Goal: Answer question/provide support: Answer question/provide support

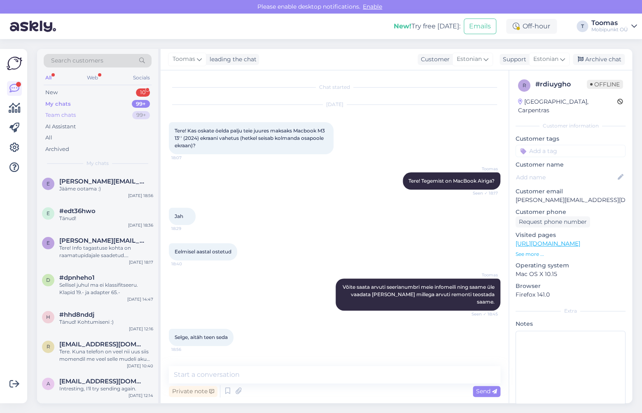
scroll to position [32, 0]
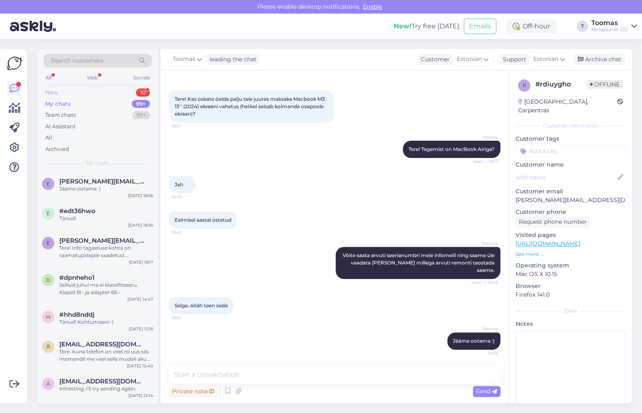
click at [75, 93] on div "New 10" at bounding box center [98, 93] width 108 height 12
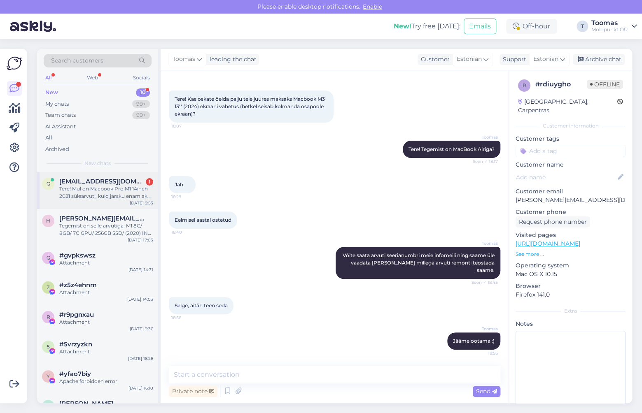
click at [105, 177] on div "g [EMAIL_ADDRESS][DOMAIN_NAME] 1 Tere! Mul on Macbook Pro M1 14inch 2021 sülear…" at bounding box center [97, 190] width 121 height 37
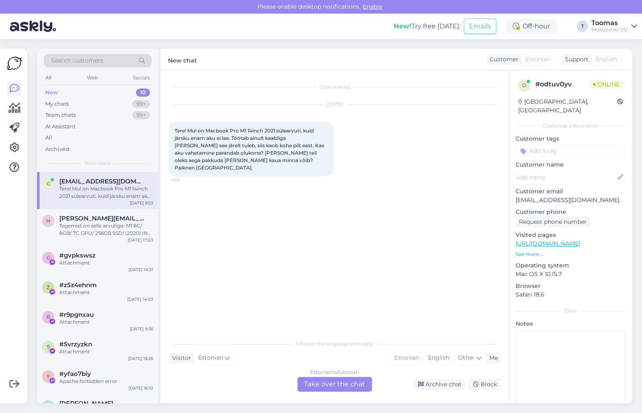
click at [339, 387] on div "Estonian to Estonian Take over the chat" at bounding box center [334, 384] width 75 height 15
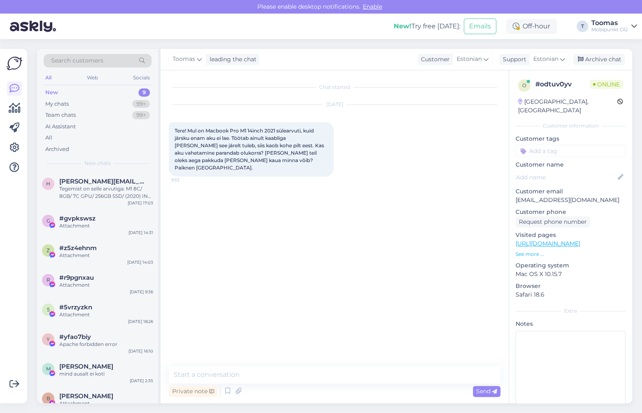
click at [339, 380] on textarea at bounding box center [334, 374] width 331 height 17
type textarea "Tere. Tänan Teid kirja eest. Uurin kohe üle kas aku on meil esinduses olemas."
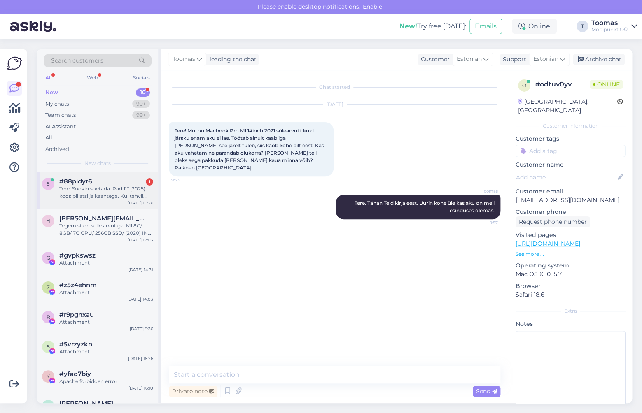
click at [125, 202] on div "8 #88pidyr6 1 Tere! Soovin soetada iPad 11'' (2025) koos pliiatsi ja kaantega. …" at bounding box center [97, 190] width 121 height 37
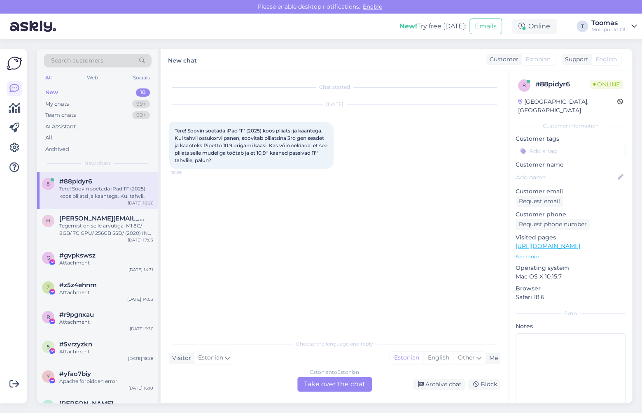
click at [345, 381] on div "Estonian to Estonian Take over the chat" at bounding box center [334, 384] width 75 height 15
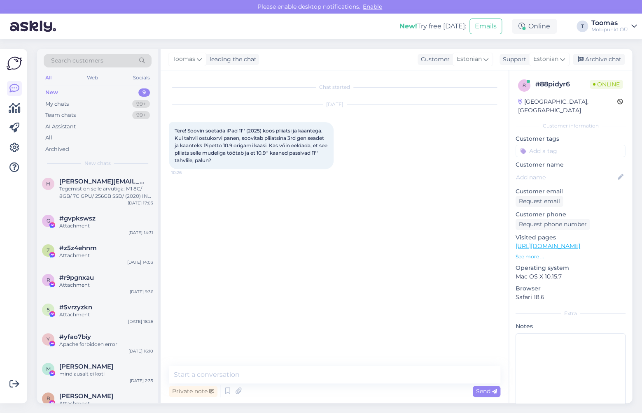
click at [343, 366] on div "Chat started [DATE] Tere! Soovin soetada iPad 11'' (2025) koos pliiatsi ja kaan…" at bounding box center [335, 236] width 348 height 333
click at [339, 377] on textarea at bounding box center [334, 374] width 331 height 17
type textarea "Tere!"
type textarea "Täpselt nii"
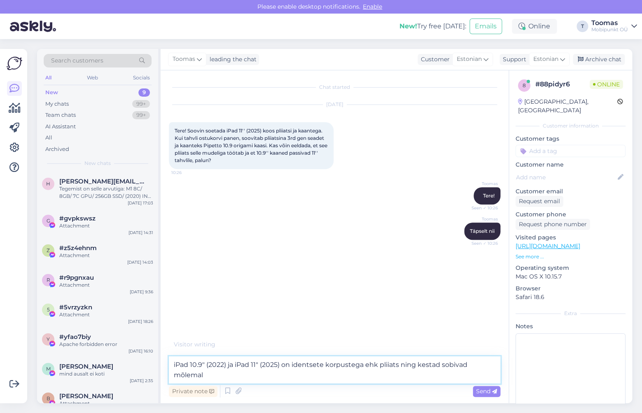
type textarea "iPad 10.9" (2022) ja iPad 11" (2025) on identsete korpustega ehk pliiats ning k…"
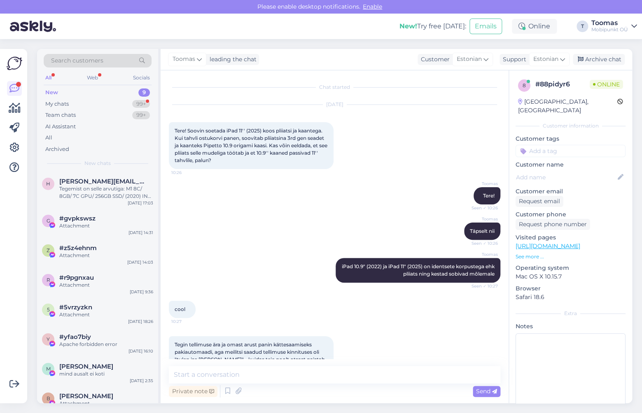
scroll to position [33, 0]
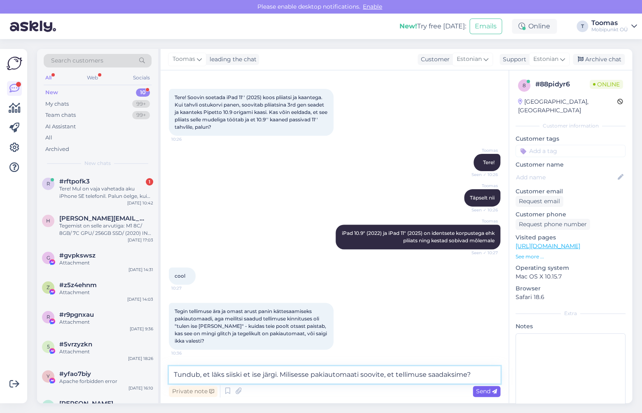
type textarea "Tundub, et läks siiski et ise järgi. Milisesse pakiautomaati soovite, et tellim…"
click at [496, 392] on icon at bounding box center [494, 391] width 5 height 5
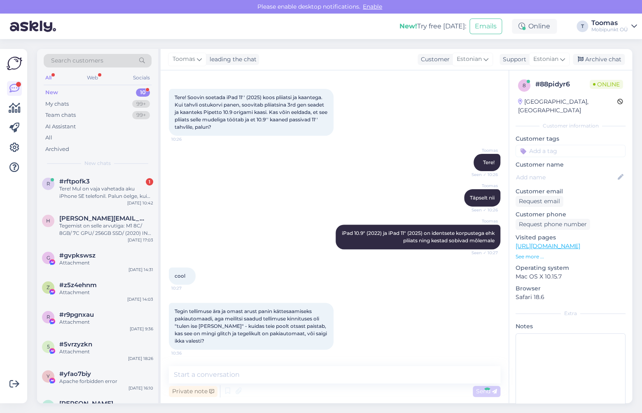
scroll to position [76, 0]
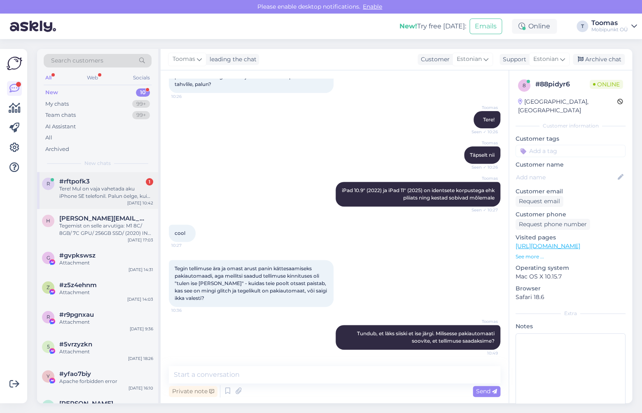
click at [115, 186] on div "Tere! Mul on vaja vahetada aku iPhone SE telefonil. Palun öelge, kui kaua see a…" at bounding box center [106, 192] width 94 height 15
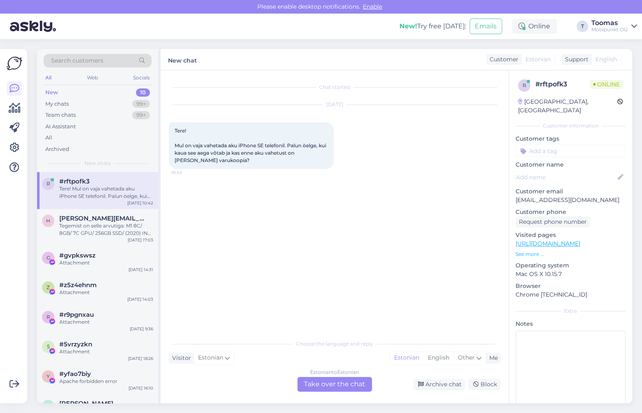
click at [332, 385] on div "Estonian to Estonian Take over the chat" at bounding box center [334, 384] width 75 height 15
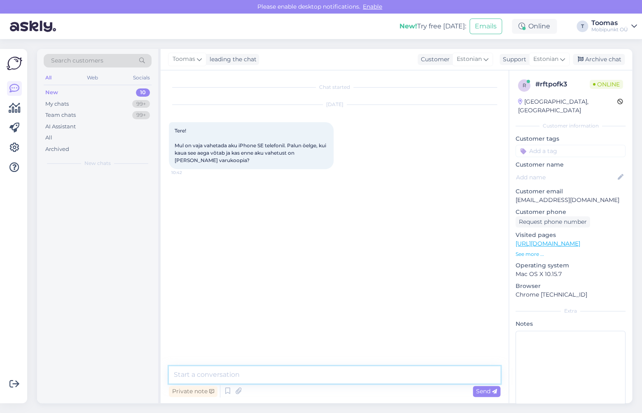
click at [333, 375] on textarea at bounding box center [334, 374] width 331 height 17
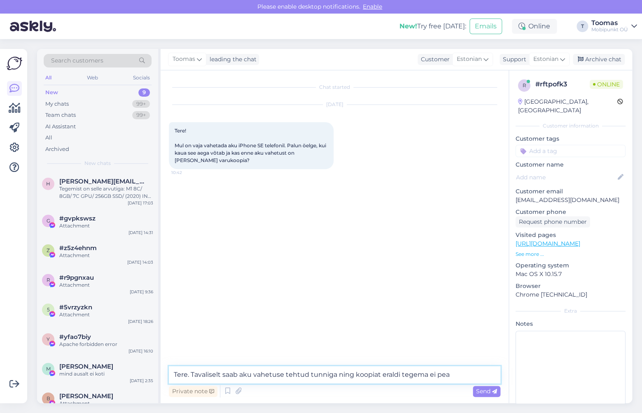
type textarea "Tere. Tavaliselt saab aku vahetuse tehtud tunniga ning koopiat eraldi tegema ei…"
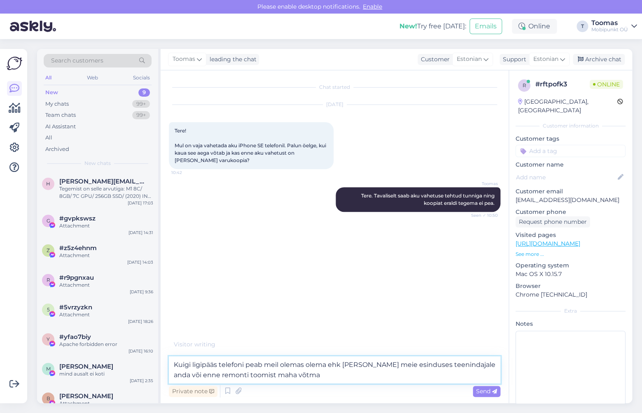
type textarea "Kuigi ligipääs telefoni peab meil olemas olema ehk [PERSON_NAME] meie esinduses…"
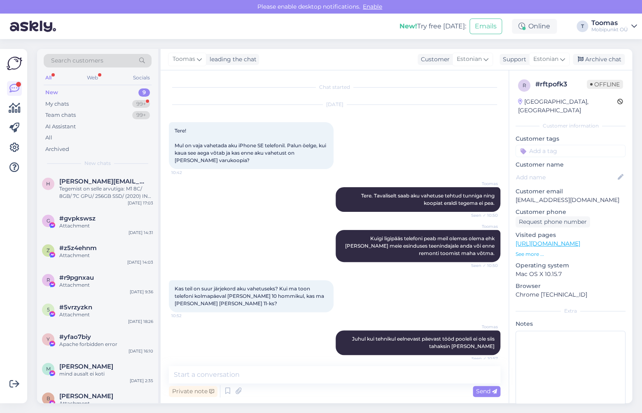
scroll to position [5, 0]
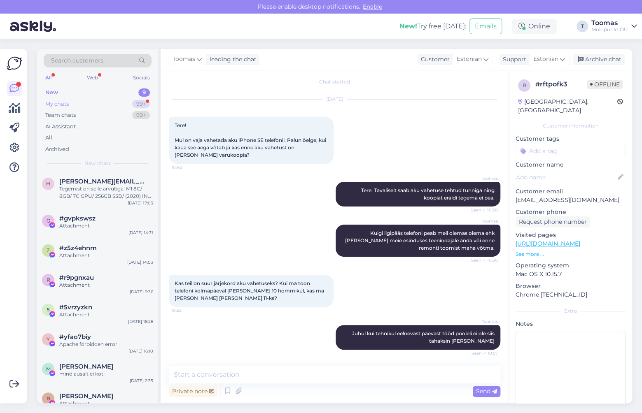
click at [126, 101] on div "My chats 99+" at bounding box center [98, 104] width 108 height 12
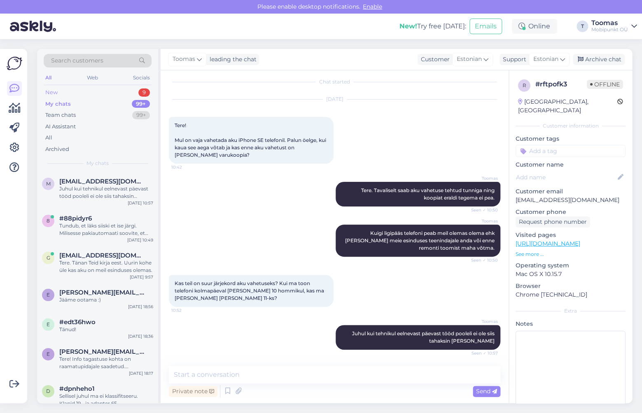
click at [85, 89] on div "New 9" at bounding box center [98, 93] width 108 height 12
